Goal: Information Seeking & Learning: Learn about a topic

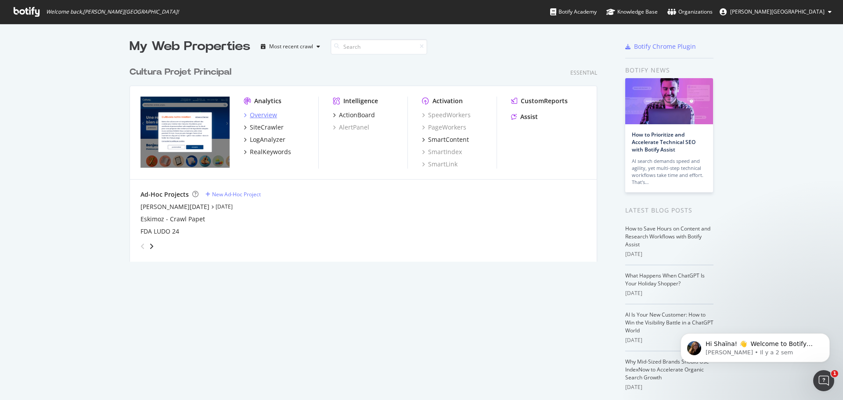
click at [269, 118] on div "Overview" at bounding box center [263, 115] width 27 height 9
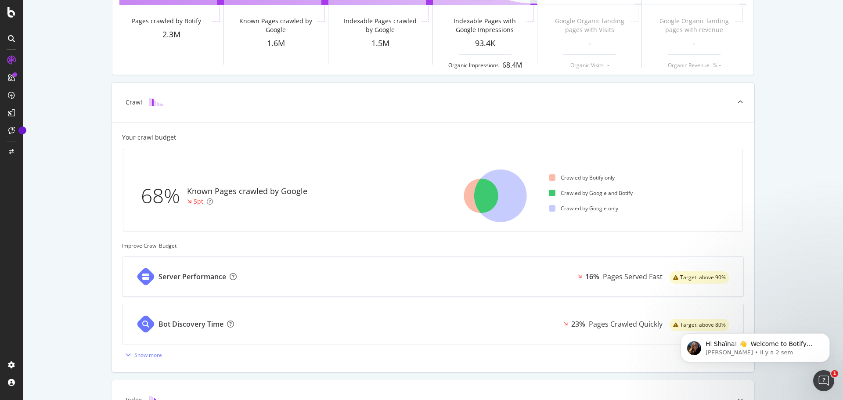
scroll to position [128, 0]
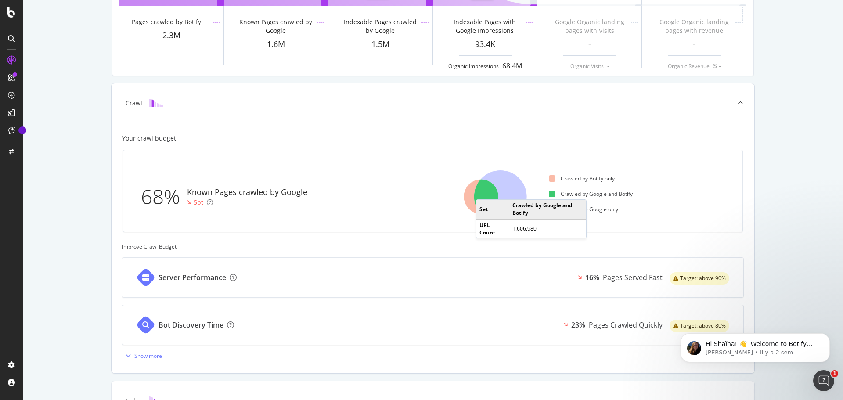
click at [481, 190] on icon at bounding box center [481, 197] width 35 height 35
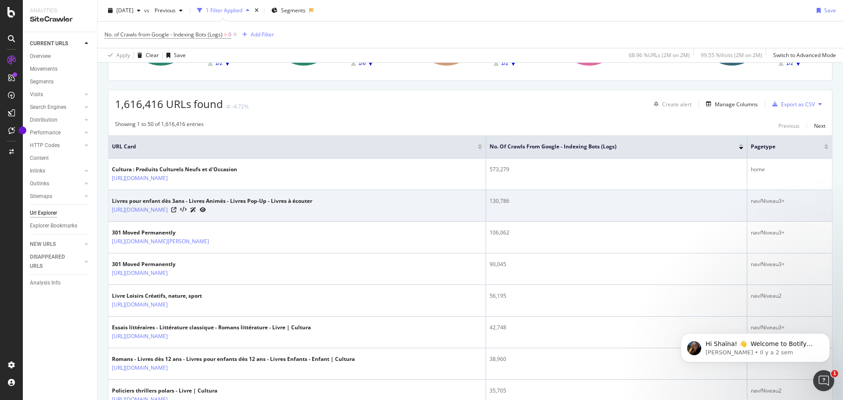
scroll to position [127, 0]
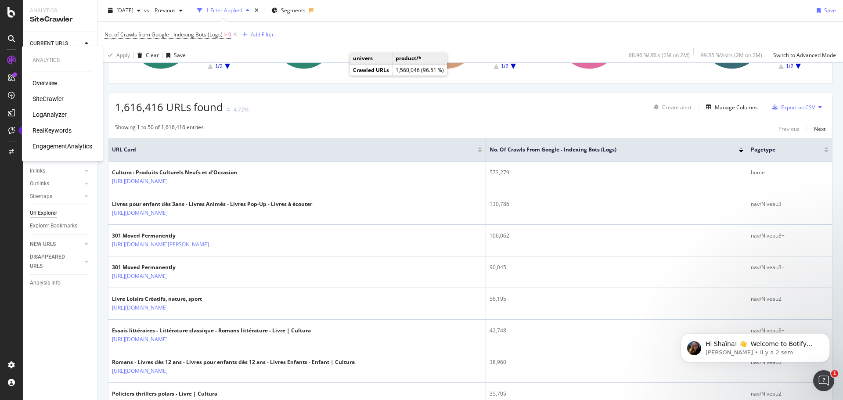
click at [50, 113] on div "LogAnalyzer" at bounding box center [49, 114] width 34 height 9
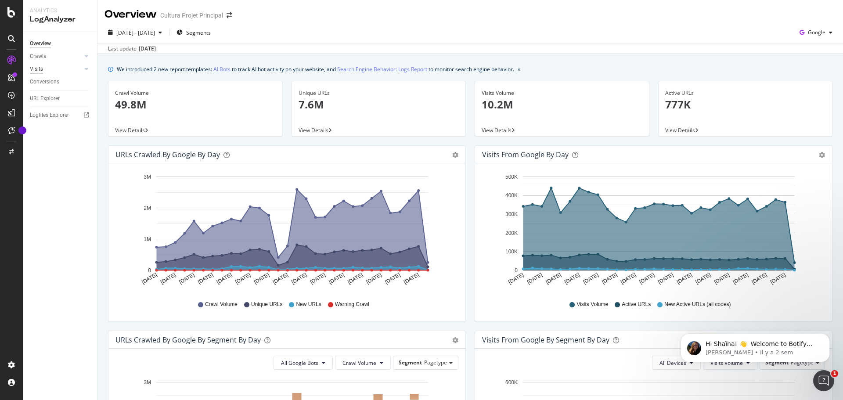
click at [39, 66] on div "Visits" at bounding box center [36, 69] width 13 height 9
